Goal: Information Seeking & Learning: Learn about a topic

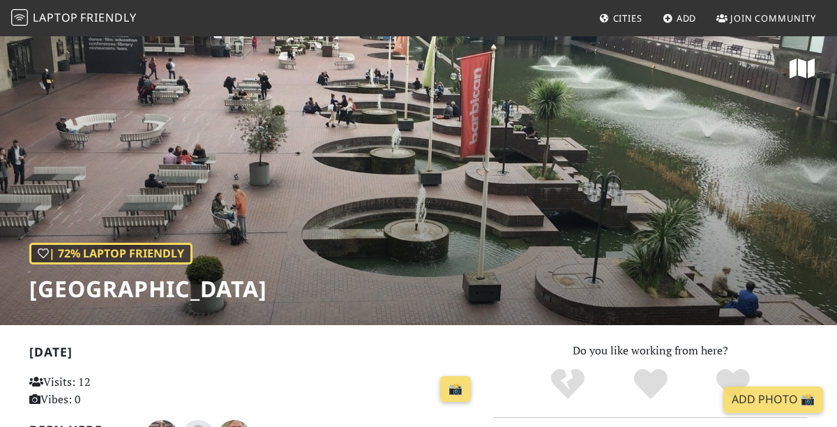
click at [47, 7] on link "Laptop Friendly" at bounding box center [74, 18] width 126 height 24
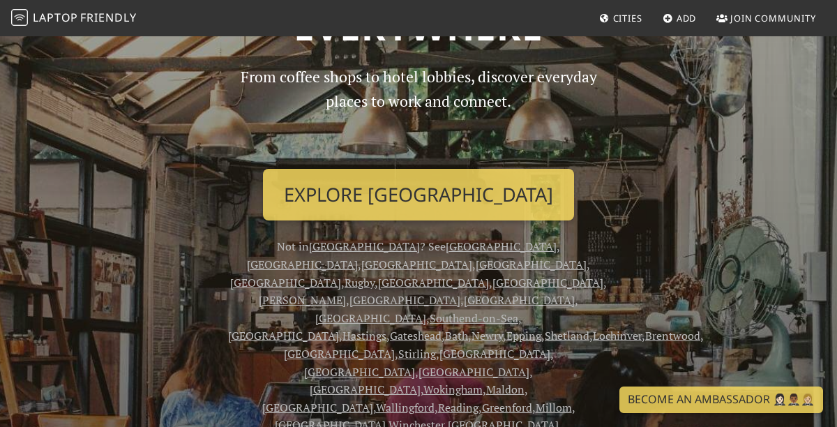
scroll to position [126, 0]
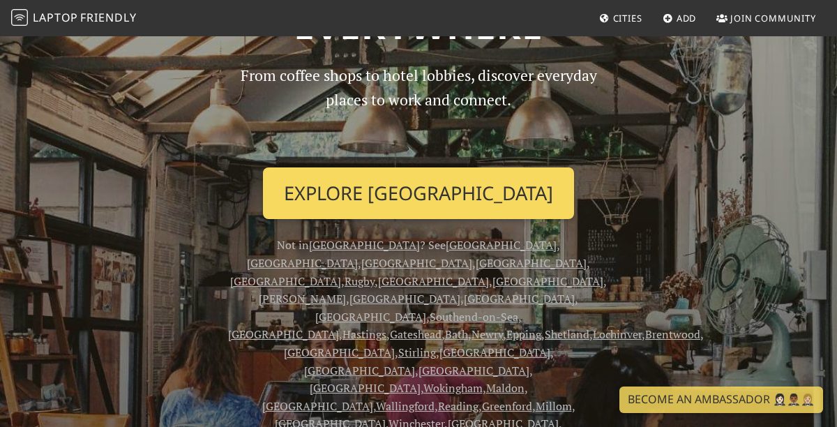
click at [398, 206] on link "Explore London" at bounding box center [418, 193] width 311 height 52
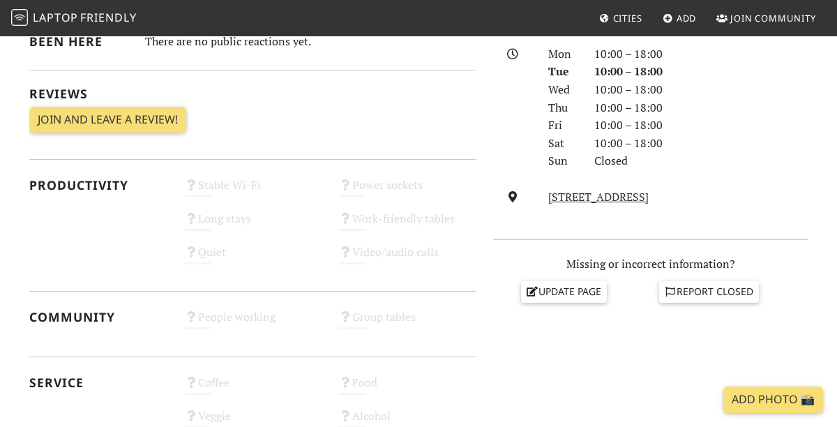
scroll to position [468, 0]
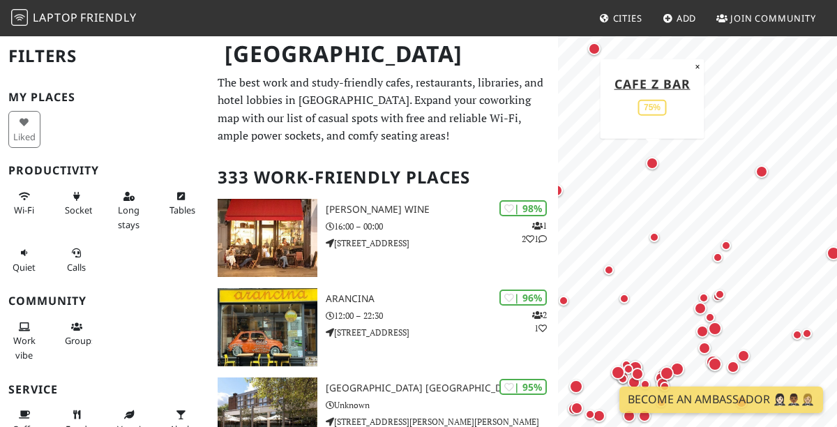
click at [654, 167] on div "Map marker" at bounding box center [652, 163] width 13 height 13
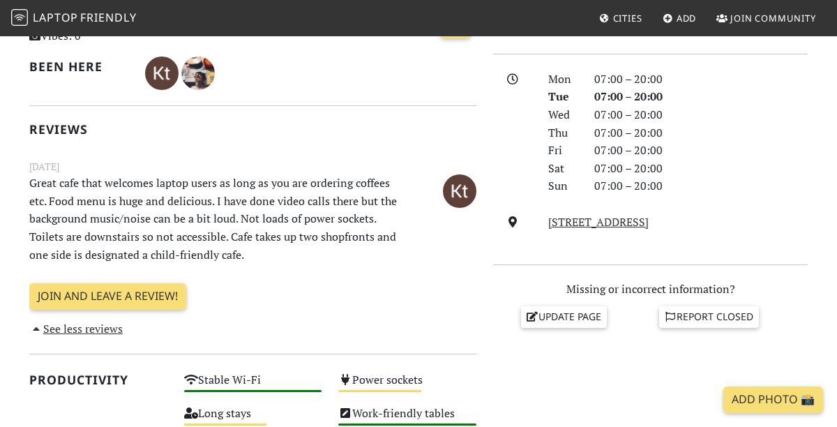
scroll to position [375, 0]
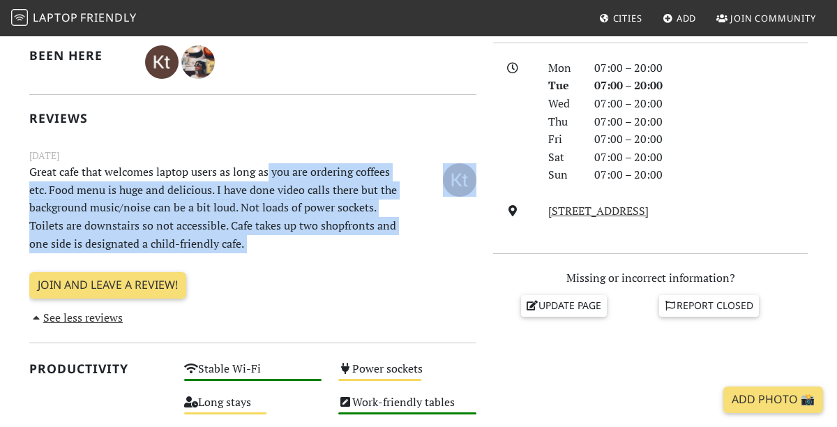
drag, startPoint x: 273, startPoint y: 234, endPoint x: 268, endPoint y: 172, distance: 62.3
click at [268, 172] on div "Today Visits: 3 Vibes: 0 📸 Been here Reviews January 20, 2022 Great cafe that w…" at bounding box center [252, 147] width 447 height 360
click at [268, 172] on p "Great cafe that welcomes laptop users as long as you are ordering coffees etc. …" at bounding box center [214, 207] width 386 height 89
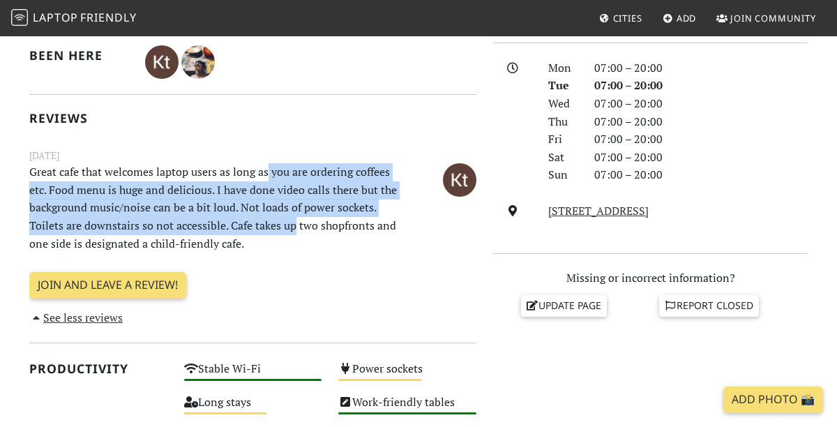
drag, startPoint x: 268, startPoint y: 172, endPoint x: 287, endPoint y: 229, distance: 60.9
click at [287, 229] on p "Great cafe that welcomes laptop users as long as you are ordering coffees etc. …" at bounding box center [214, 207] width 386 height 89
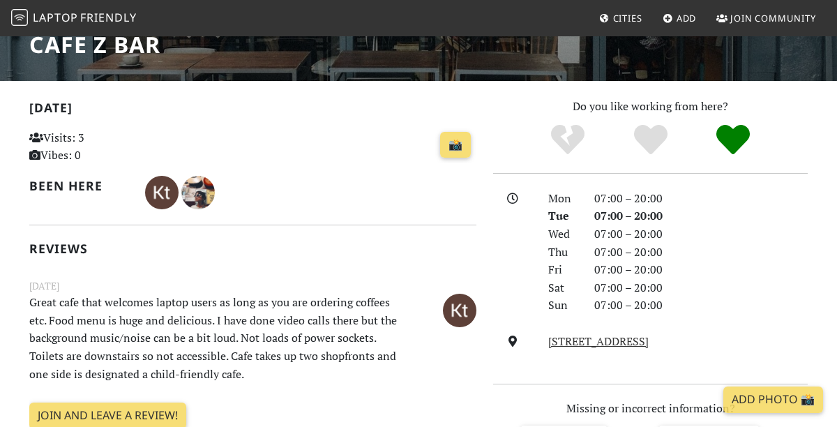
scroll to position [318, 0]
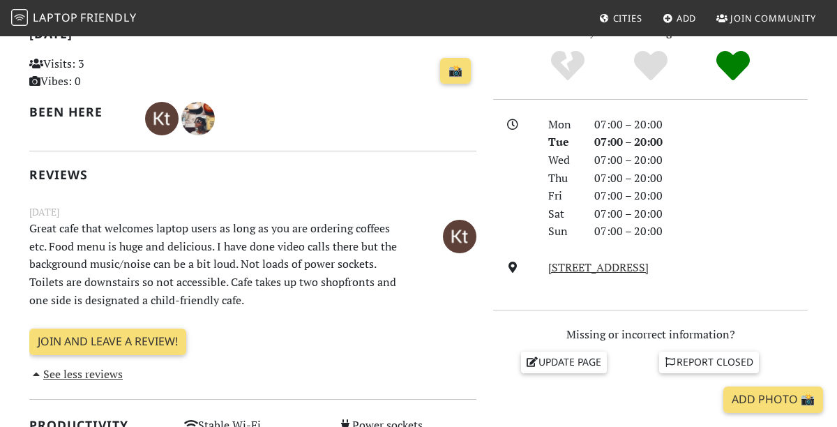
drag, startPoint x: 278, startPoint y: 307, endPoint x: 241, endPoint y: 219, distance: 95.1
click at [242, 220] on p "Great cafe that welcomes laptop users as long as you are ordering coffees etc. …" at bounding box center [214, 264] width 386 height 89
click at [241, 220] on p "Great cafe that welcomes laptop users as long as you are ordering coffees etc. …" at bounding box center [214, 264] width 386 height 89
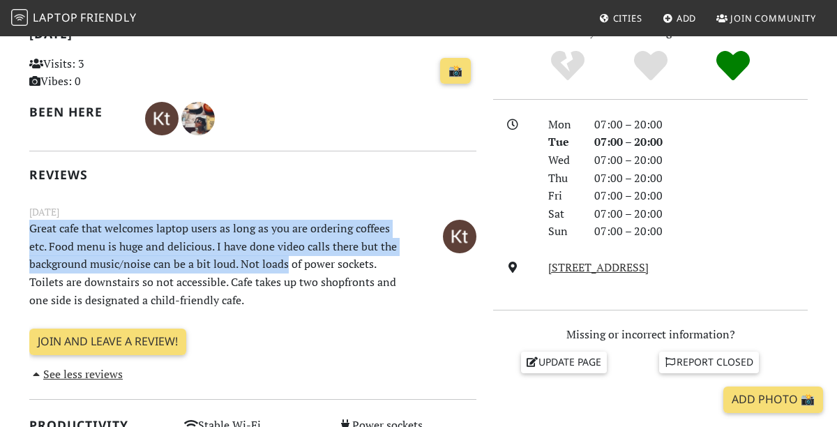
drag, startPoint x: 241, startPoint y: 219, endPoint x: 269, endPoint y: 277, distance: 64.0
click at [268, 277] on p "Great cafe that welcomes laptop users as long as you are ordering coffees etc. …" at bounding box center [214, 264] width 386 height 89
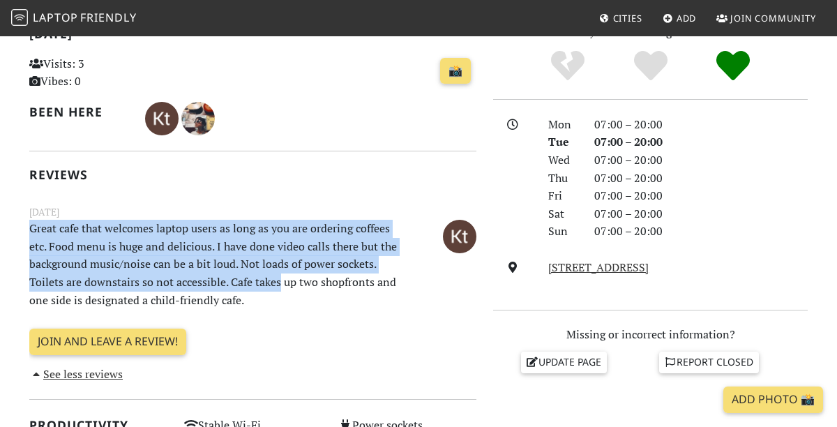
click at [269, 277] on p "Great cafe that welcomes laptop users as long as you are ordering coffees etc. …" at bounding box center [214, 264] width 386 height 89
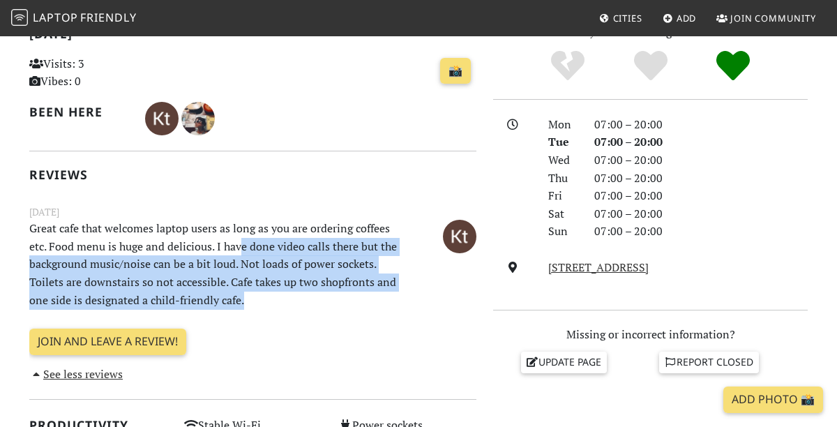
drag, startPoint x: 282, startPoint y: 303, endPoint x: 235, endPoint y: 234, distance: 82.8
click at [235, 234] on p "Great cafe that welcomes laptop users as long as you are ordering coffees etc. …" at bounding box center [214, 264] width 386 height 89
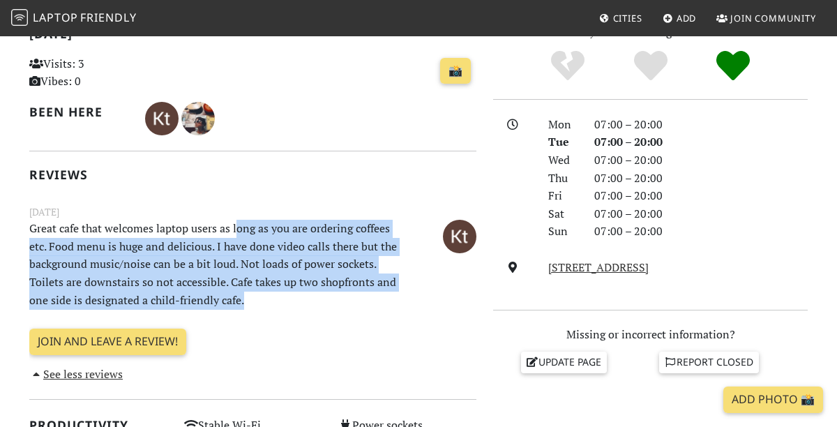
click at [235, 234] on p "Great cafe that welcomes laptop users as long as you are ordering coffees etc. …" at bounding box center [214, 264] width 386 height 89
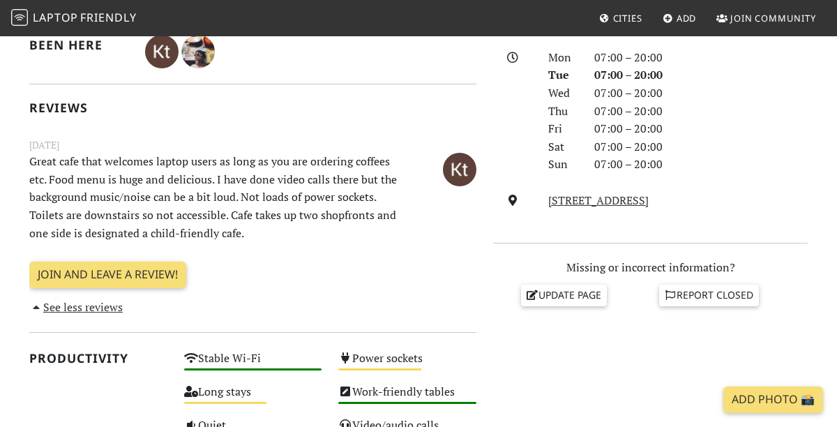
scroll to position [398, 0]
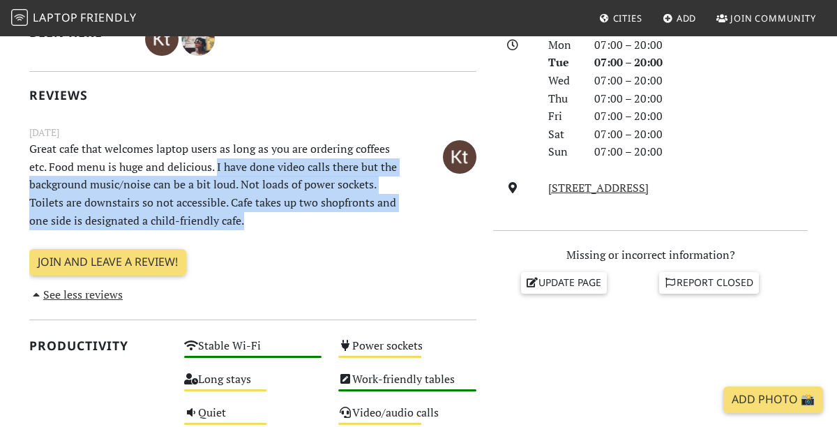
drag, startPoint x: 252, startPoint y: 222, endPoint x: 216, endPoint y: 173, distance: 60.8
click at [216, 173] on p "Great cafe that welcomes laptop users as long as you are ordering coffees etc. …" at bounding box center [214, 184] width 386 height 89
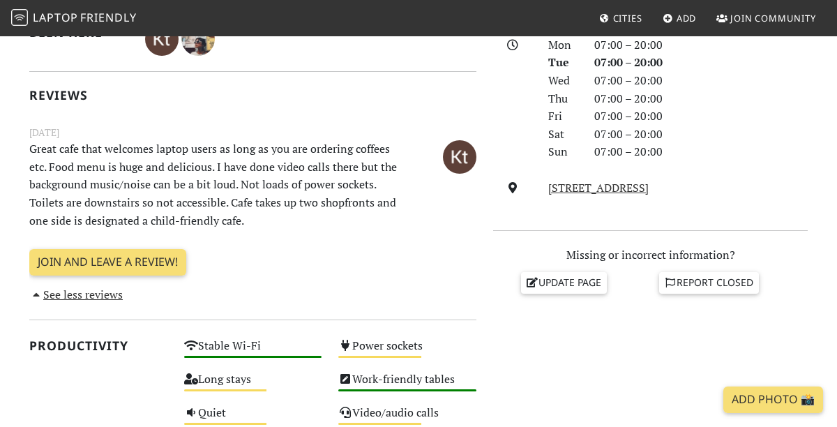
click at [216, 173] on p "Great cafe that welcomes laptop users as long as you are ordering coffees etc. …" at bounding box center [214, 184] width 386 height 89
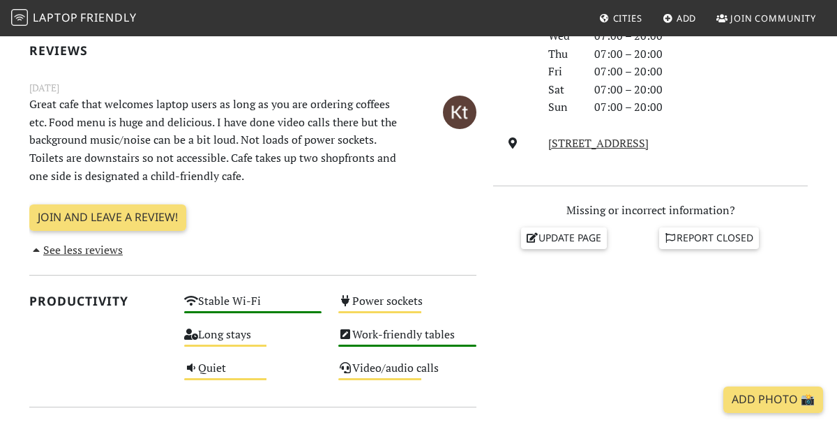
scroll to position [275, 0]
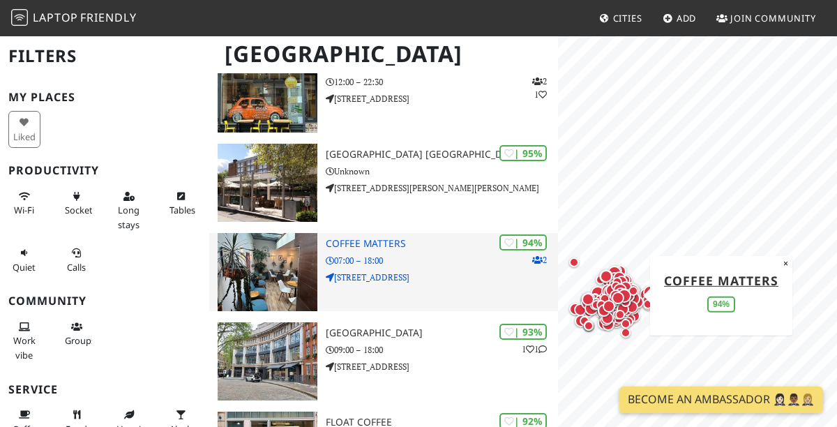
scroll to position [243, 0]
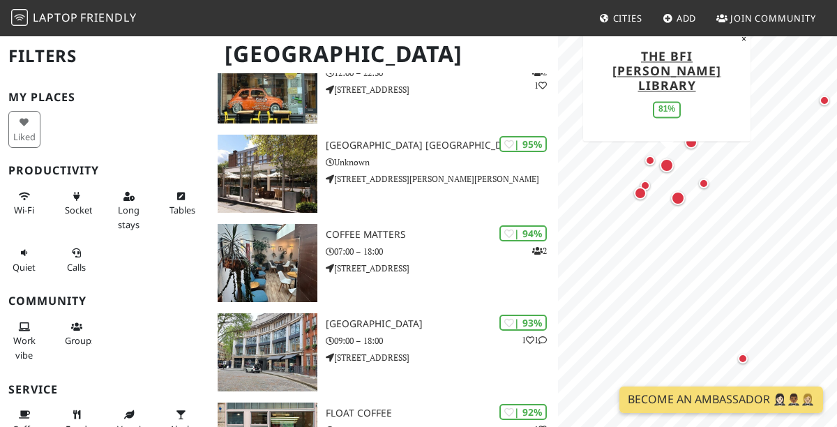
click at [665, 167] on div "Map marker" at bounding box center [667, 165] width 14 height 14
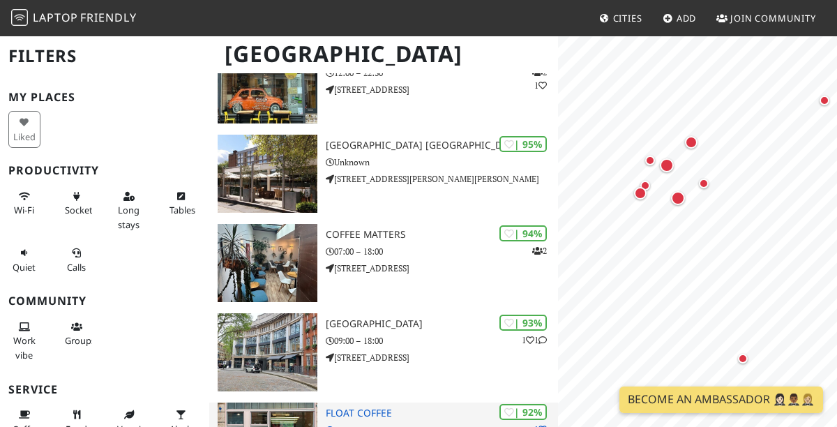
scroll to position [0, 0]
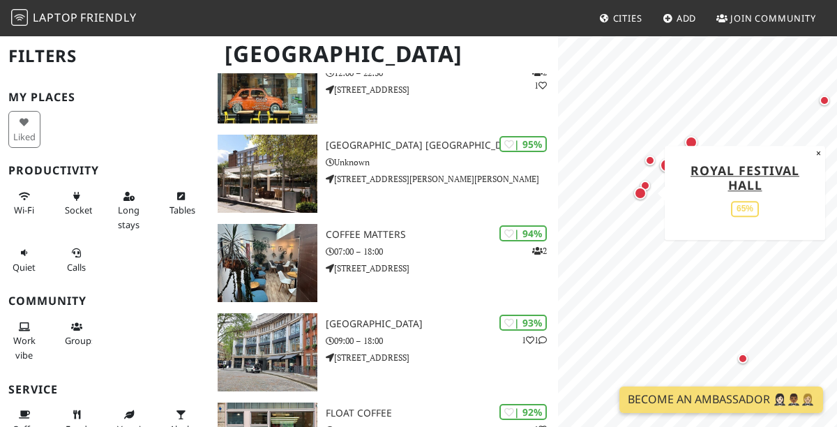
click at [642, 188] on div "Map marker" at bounding box center [640, 193] width 13 height 13
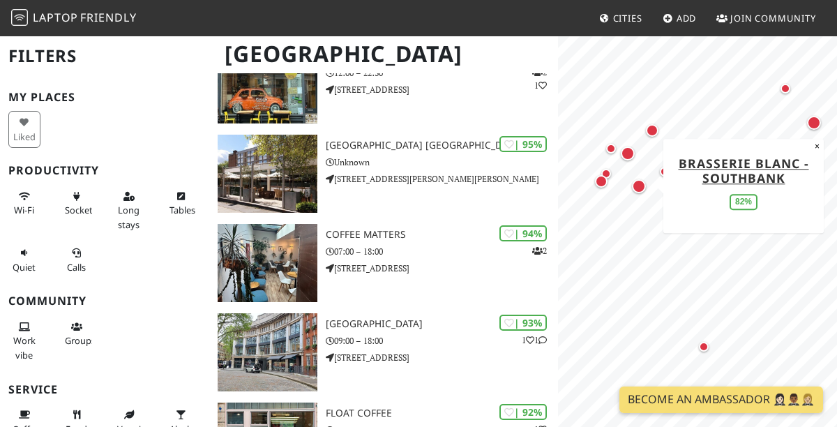
click at [638, 191] on div "Map marker" at bounding box center [639, 186] width 14 height 14
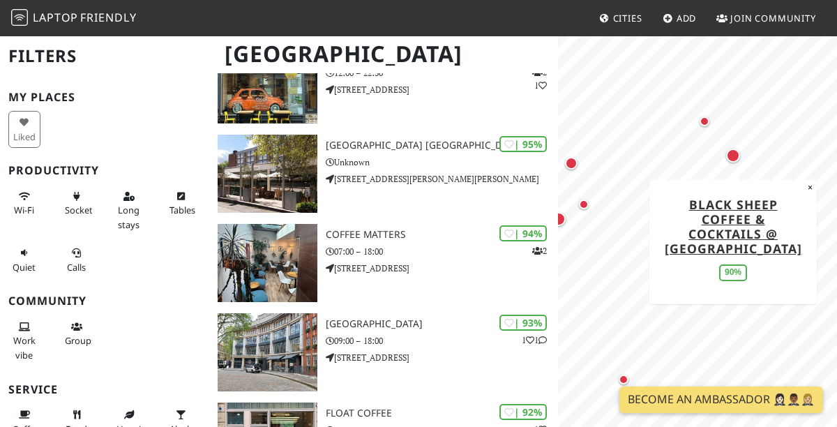
click at [735, 153] on div "Map marker" at bounding box center [733, 156] width 14 height 14
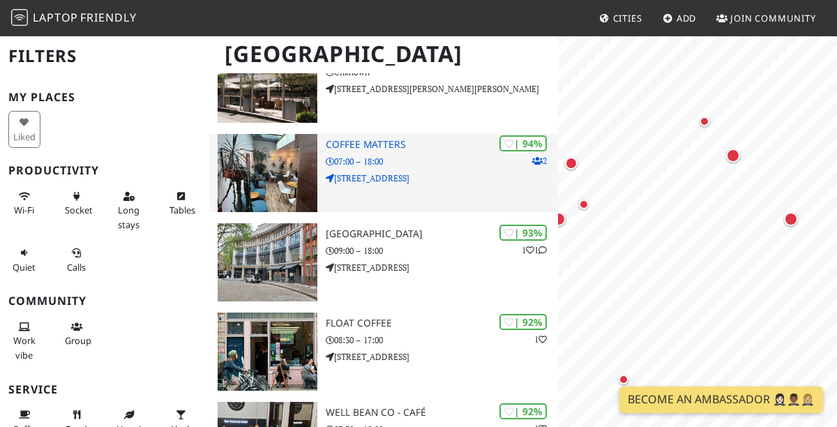
scroll to position [336, 0]
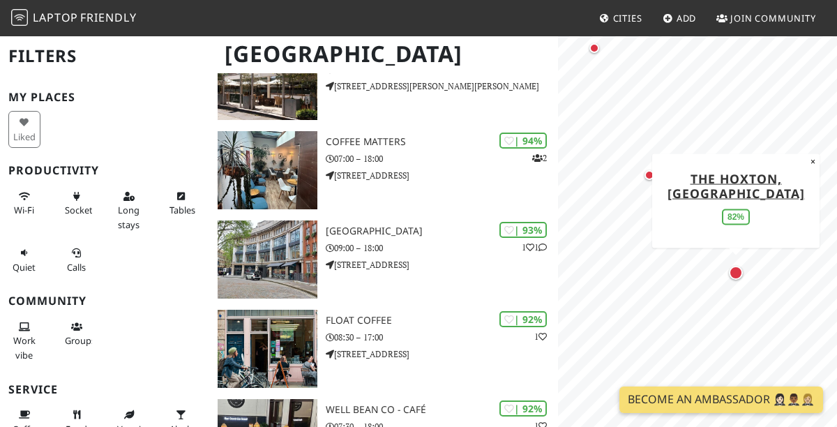
click at [741, 276] on div "Map marker" at bounding box center [736, 273] width 14 height 14
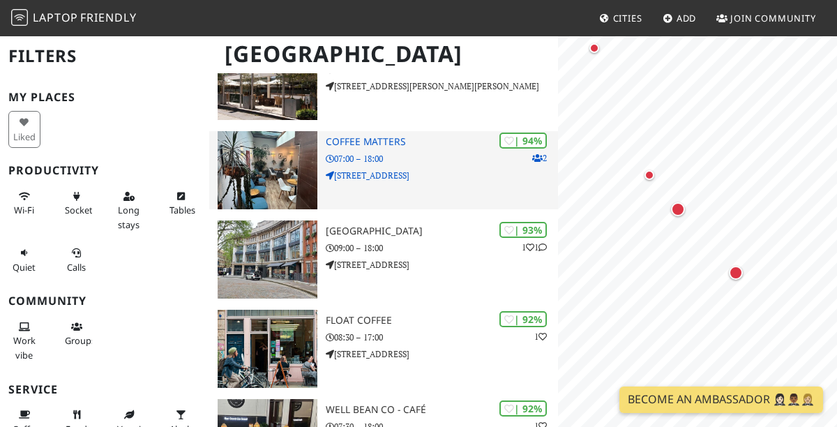
scroll to position [0, 0]
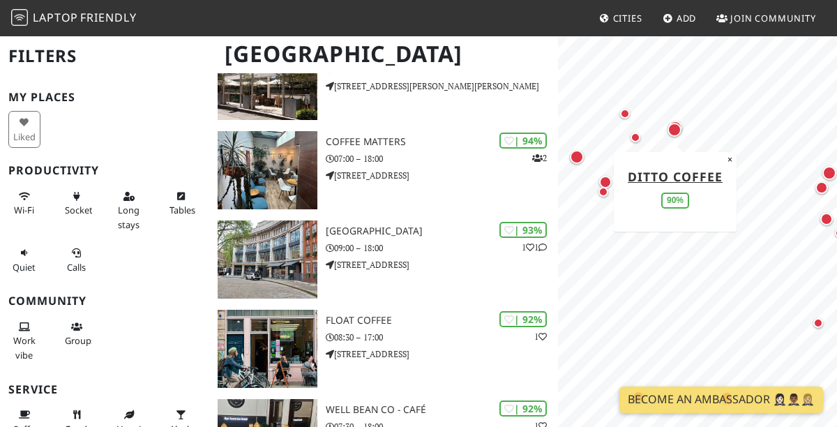
click at [678, 118] on div "Map marker" at bounding box center [675, 128] width 20 height 20
click at [672, 127] on div "Map marker" at bounding box center [675, 130] width 14 height 14
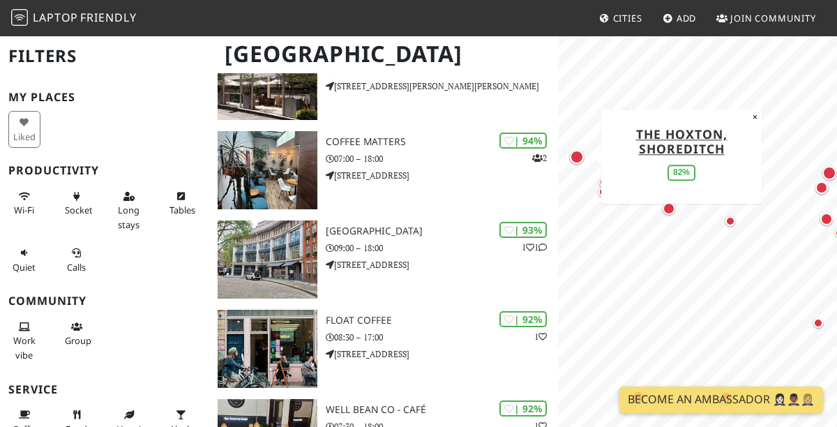
click at [580, 156] on div "Map marker" at bounding box center [577, 157] width 14 height 14
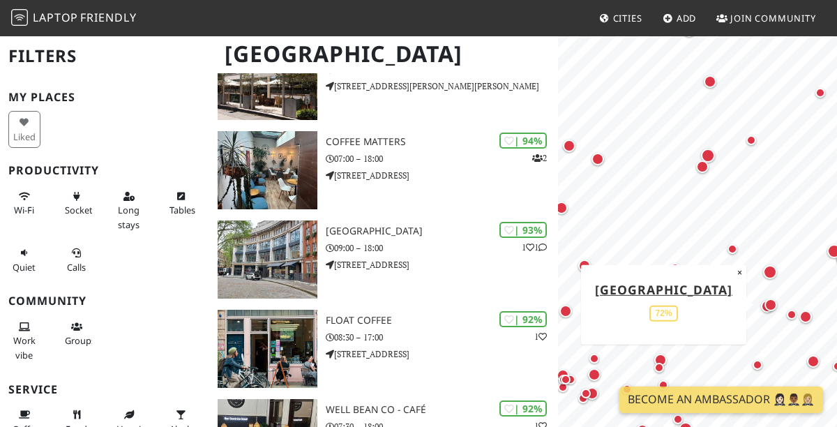
click at [766, 304] on div "Map marker" at bounding box center [771, 305] width 13 height 13
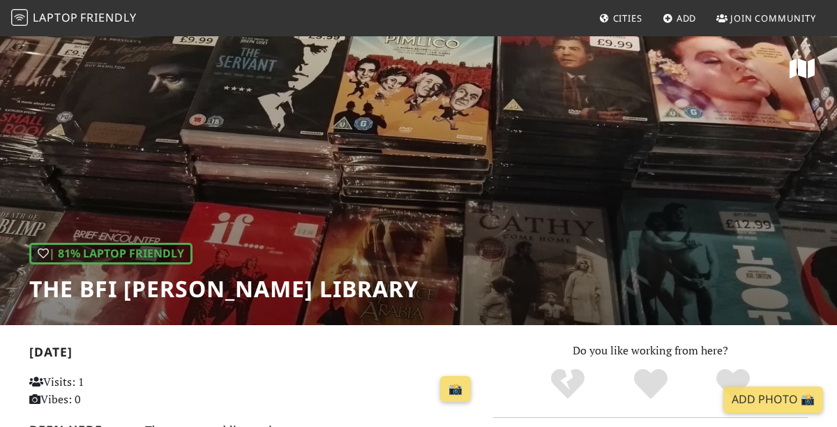
click at [619, 174] on div "| 81% Laptop Friendly The BFI [PERSON_NAME] Library" at bounding box center [418, 180] width 837 height 290
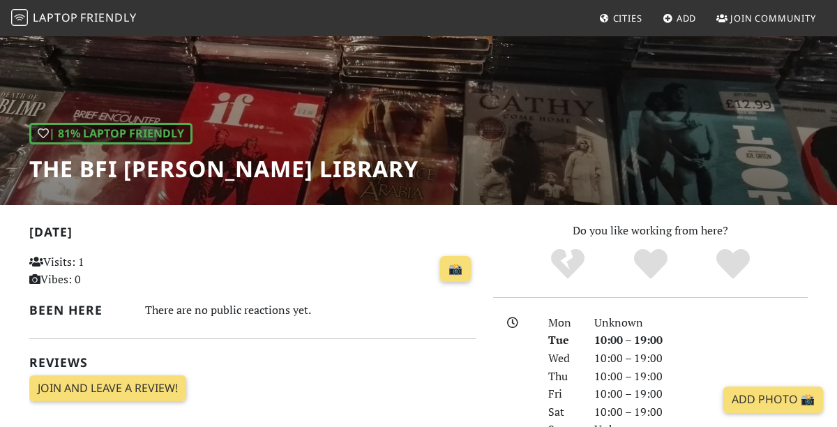
scroll to position [133, 0]
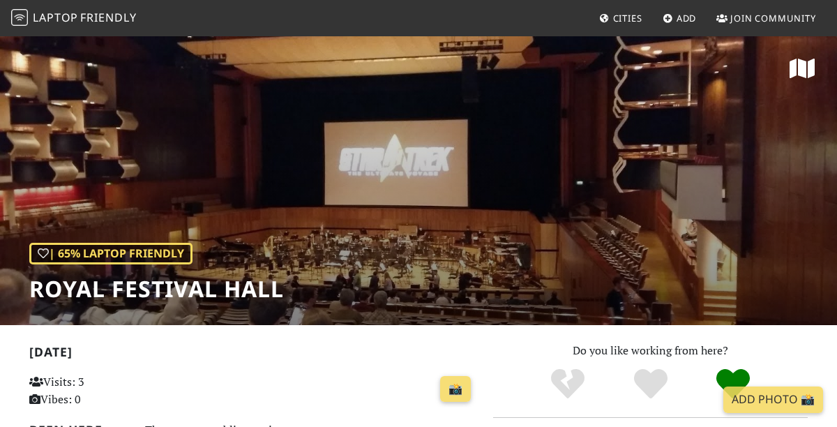
scroll to position [303, 0]
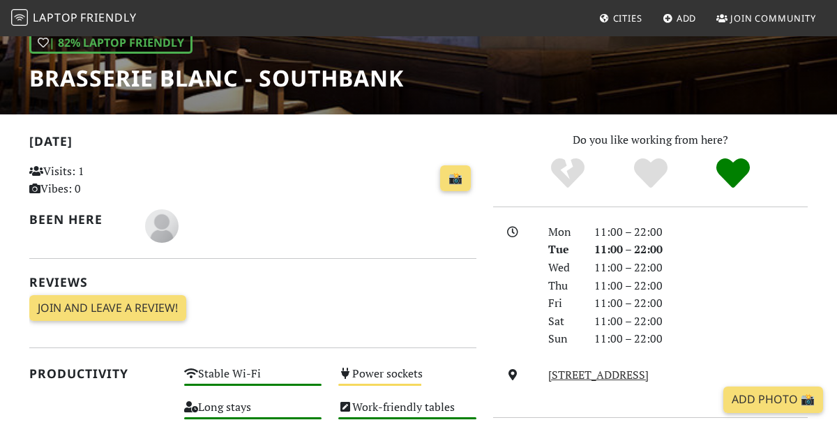
scroll to position [206, 0]
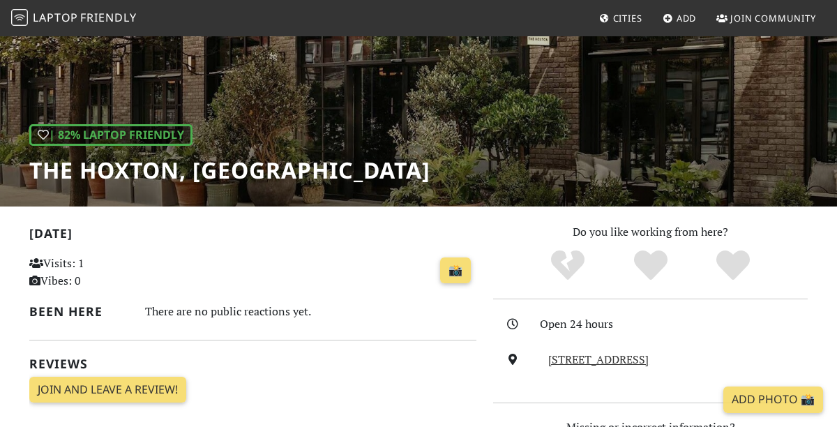
scroll to position [249, 0]
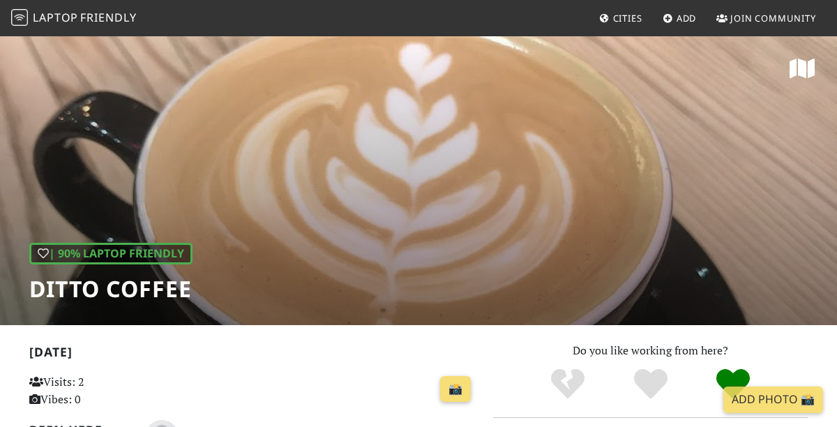
click at [527, 278] on div "| 90% Laptop Friendly Ditto Coffee" at bounding box center [418, 180] width 837 height 290
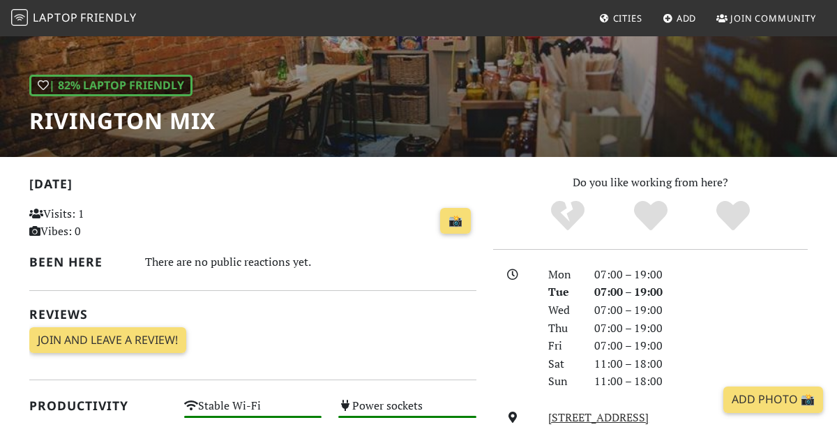
scroll to position [287, 0]
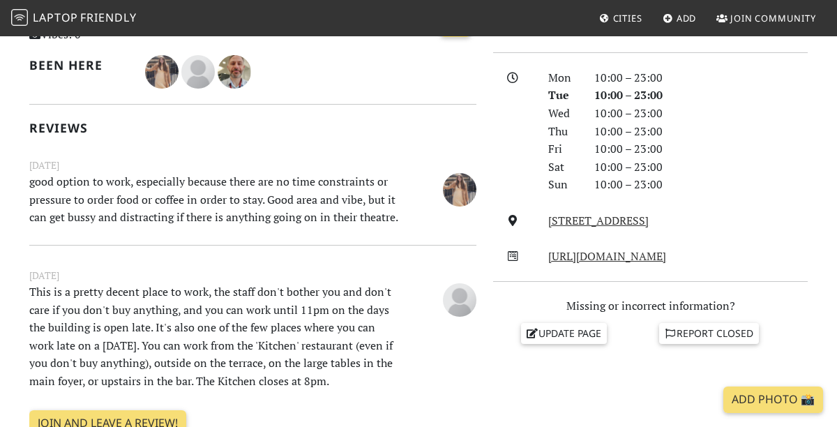
scroll to position [441, 0]
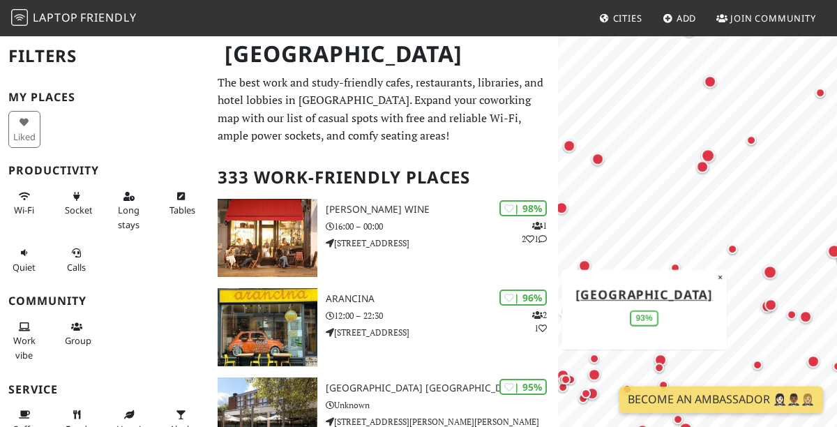
scroll to position [336, 0]
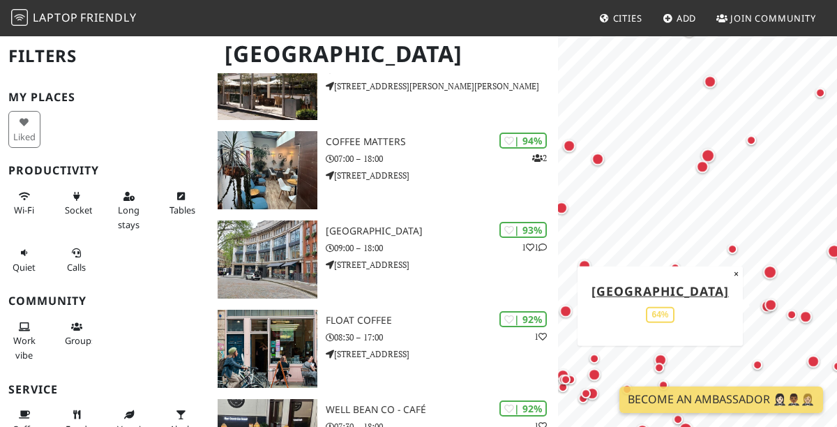
click at [760, 311] on div "Map marker" at bounding box center [767, 306] width 18 height 18
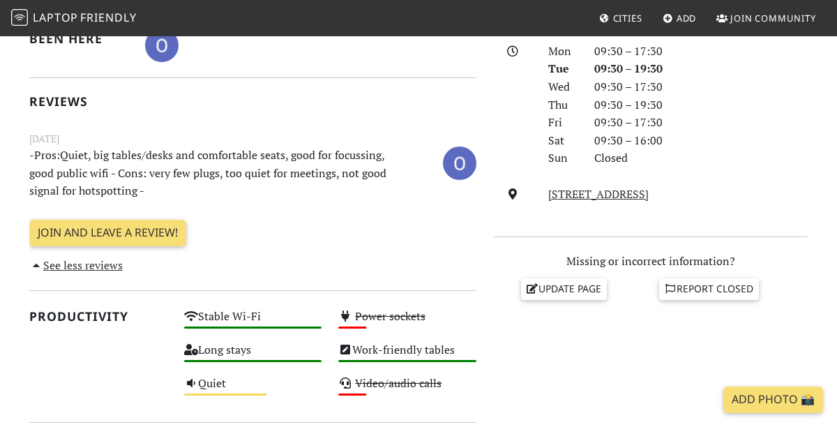
scroll to position [455, 0]
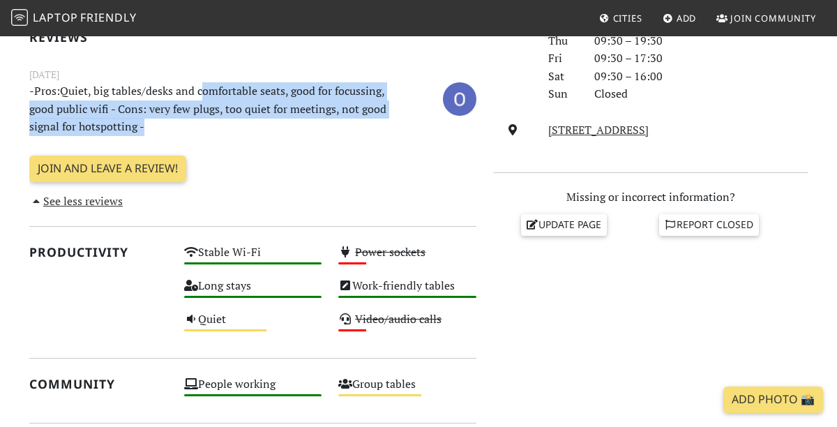
drag, startPoint x: 202, startPoint y: 82, endPoint x: 213, endPoint y: 129, distance: 47.9
click at [213, 129] on p "-Pros:Quiet, big tables/desks and comfortable seats, good for focussing, good p…" at bounding box center [214, 109] width 386 height 54
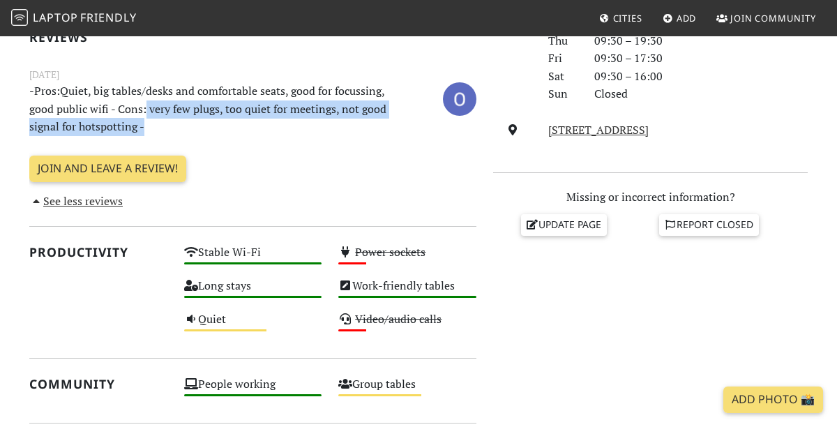
drag, startPoint x: 213, startPoint y: 129, endPoint x: 145, endPoint y: 110, distance: 70.4
click at [145, 110] on p "-Pros:Quiet, big tables/desks and comfortable seats, good for focussing, good p…" at bounding box center [214, 109] width 386 height 54
click at [145, 109] on p "-Pros:Quiet, big tables/desks and comfortable seats, good for focussing, good p…" at bounding box center [214, 109] width 386 height 54
drag, startPoint x: 145, startPoint y: 109, endPoint x: 155, endPoint y: 130, distance: 23.1
click at [153, 128] on p "-Pros:Quiet, big tables/desks and comfortable seats, good for focussing, good p…" at bounding box center [214, 109] width 386 height 54
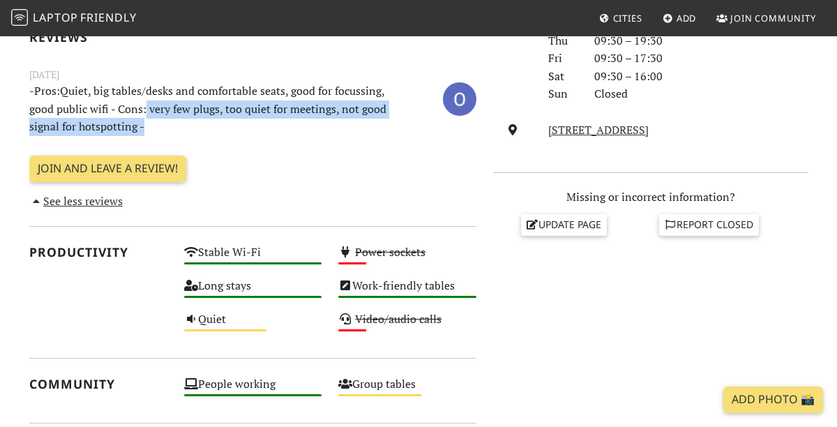
click at [155, 130] on p "-Pros:Quiet, big tables/desks and comfortable seats, good for focussing, good p…" at bounding box center [214, 109] width 386 height 54
drag, startPoint x: 155, startPoint y: 130, endPoint x: 155, endPoint y: 106, distance: 23.7
click at [155, 106] on p "-Pros:Quiet, big tables/desks and comfortable seats, good for focussing, good p…" at bounding box center [214, 109] width 386 height 54
click at [155, 105] on p "-Pros:Quiet, big tables/desks and comfortable seats, good for focussing, good p…" at bounding box center [214, 109] width 386 height 54
drag, startPoint x: 155, startPoint y: 105, endPoint x: 160, endPoint y: 130, distance: 25.0
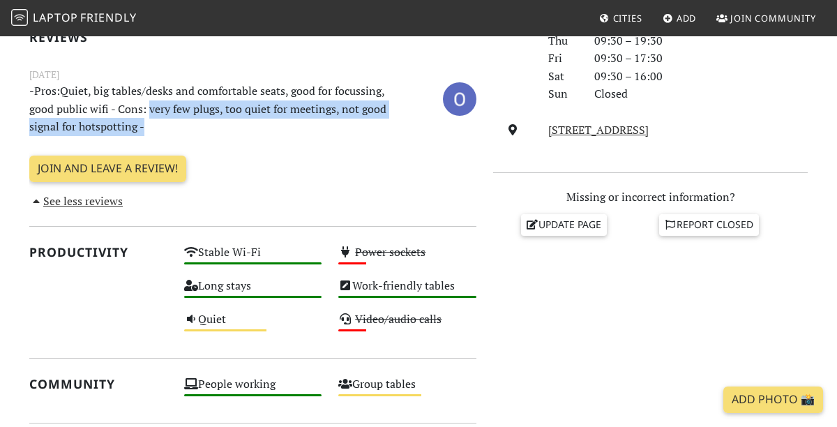
click at [160, 128] on p "-Pros:Quiet, big tables/desks and comfortable seats, good for focussing, good p…" at bounding box center [214, 109] width 386 height 54
click at [160, 130] on p "-Pros:Quiet, big tables/desks and comfortable seats, good for focussing, good p…" at bounding box center [214, 109] width 386 height 54
drag, startPoint x: 160, startPoint y: 130, endPoint x: 151, endPoint y: 104, distance: 27.6
click at [151, 105] on p "-Pros:Quiet, big tables/desks and comfortable seats, good for focussing, good p…" at bounding box center [214, 109] width 386 height 54
click at [151, 104] on p "-Pros:Quiet, big tables/desks and comfortable seats, good for focussing, good p…" at bounding box center [214, 109] width 386 height 54
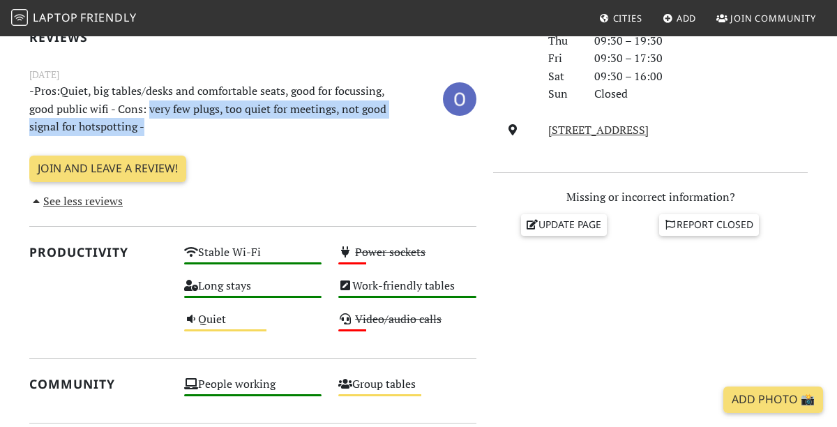
drag, startPoint x: 151, startPoint y: 104, endPoint x: 151, endPoint y: 121, distance: 16.7
click at [151, 120] on p "-Pros:Quiet, big tables/desks and comfortable seats, good for focussing, good p…" at bounding box center [214, 109] width 386 height 54
click at [151, 121] on p "-Pros:Quiet, big tables/desks and comfortable seats, good for focussing, good p…" at bounding box center [214, 109] width 386 height 54
drag, startPoint x: 151, startPoint y: 121, endPoint x: 151, endPoint y: 98, distance: 22.3
click at [151, 98] on p "-Pros:Quiet, big tables/desks and comfortable seats, good for focussing, good p…" at bounding box center [214, 109] width 386 height 54
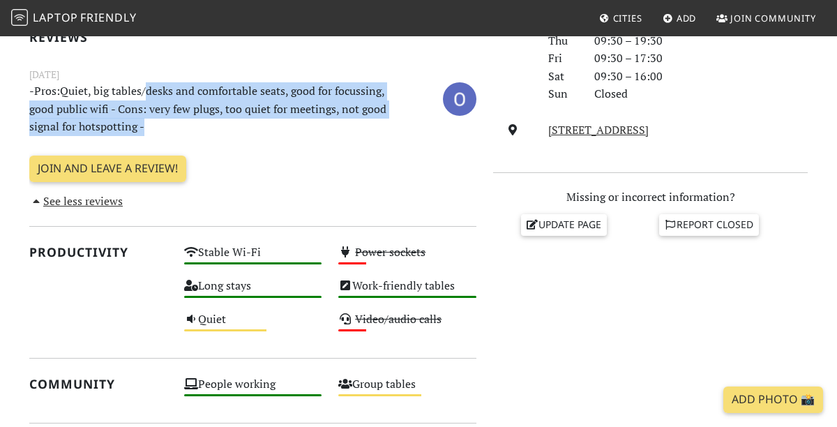
click at [151, 98] on p "-Pros:Quiet, big tables/desks and comfortable seats, good for focussing, good p…" at bounding box center [214, 109] width 386 height 54
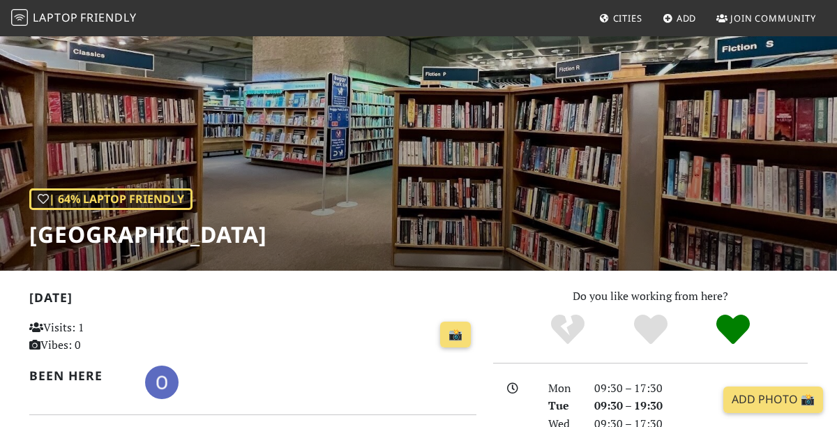
scroll to position [0, 0]
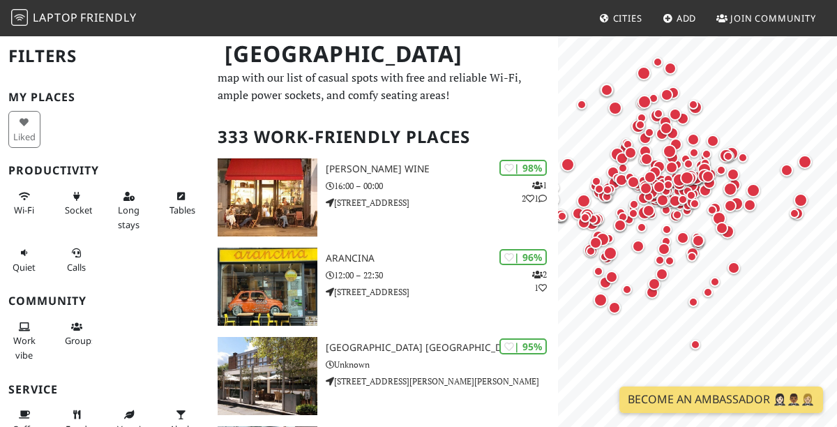
click at [54, 60] on h2 "Filters" at bounding box center [104, 56] width 193 height 43
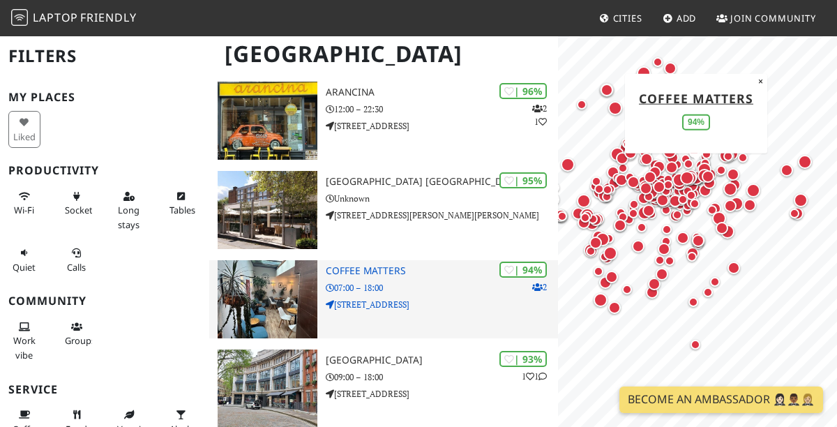
scroll to position [207, 0]
click at [451, 312] on div "| 94% 2 Coffee Matters 07:00 – 18:00 157 Bethnal Green Road" at bounding box center [442, 298] width 232 height 78
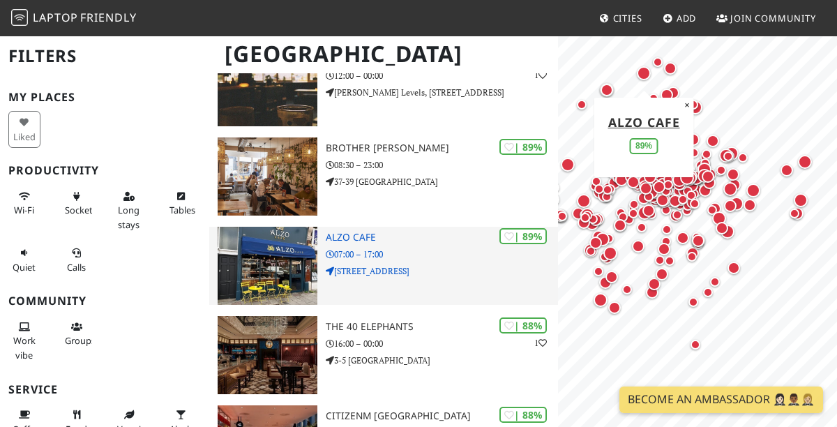
scroll to position [1134, 0]
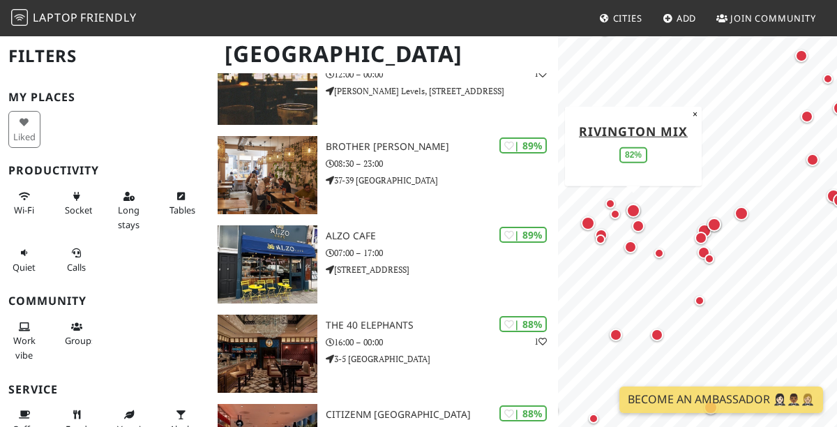
click at [634, 214] on div "Map marker" at bounding box center [633, 211] width 14 height 14
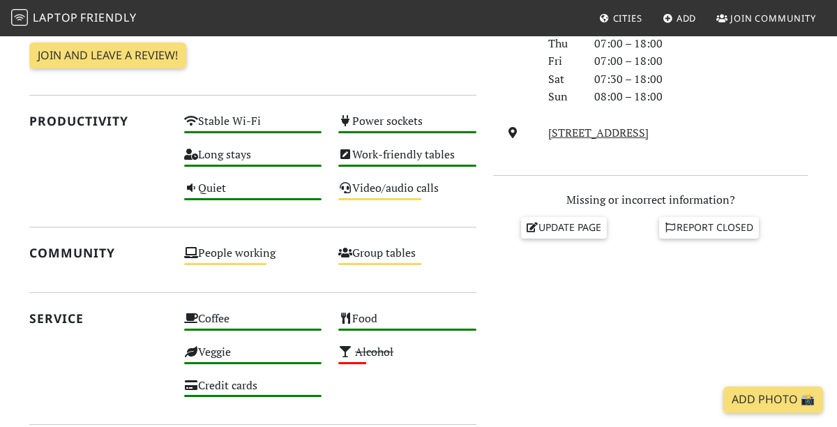
scroll to position [124, 0]
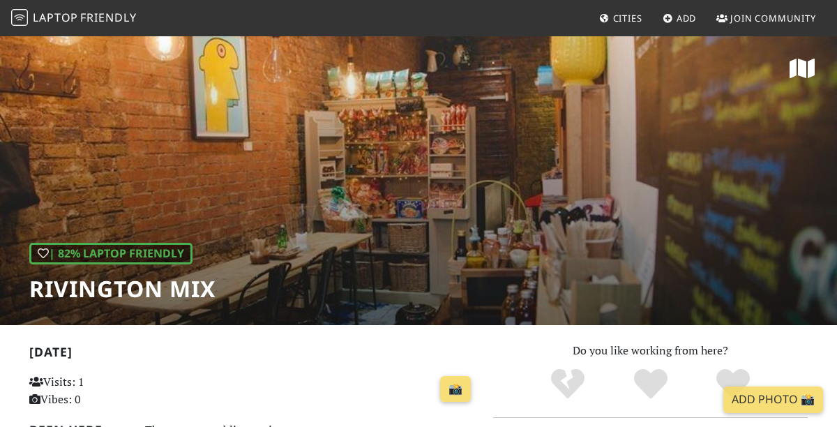
scroll to position [390, 0]
